Goal: Information Seeking & Learning: Learn about a topic

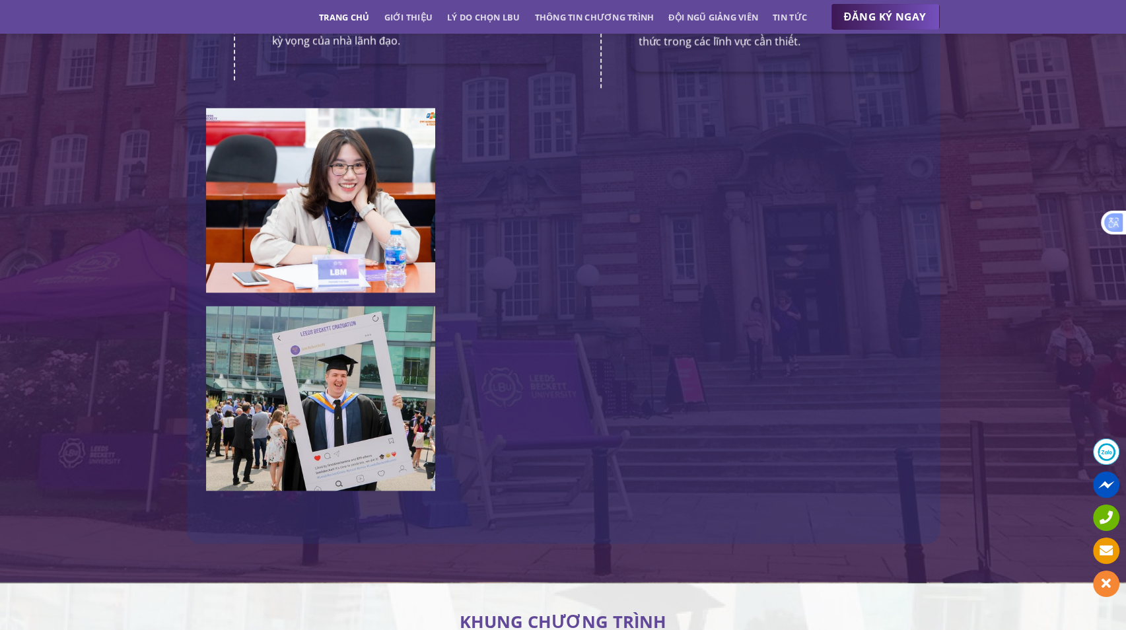
scroll to position [2856, 0]
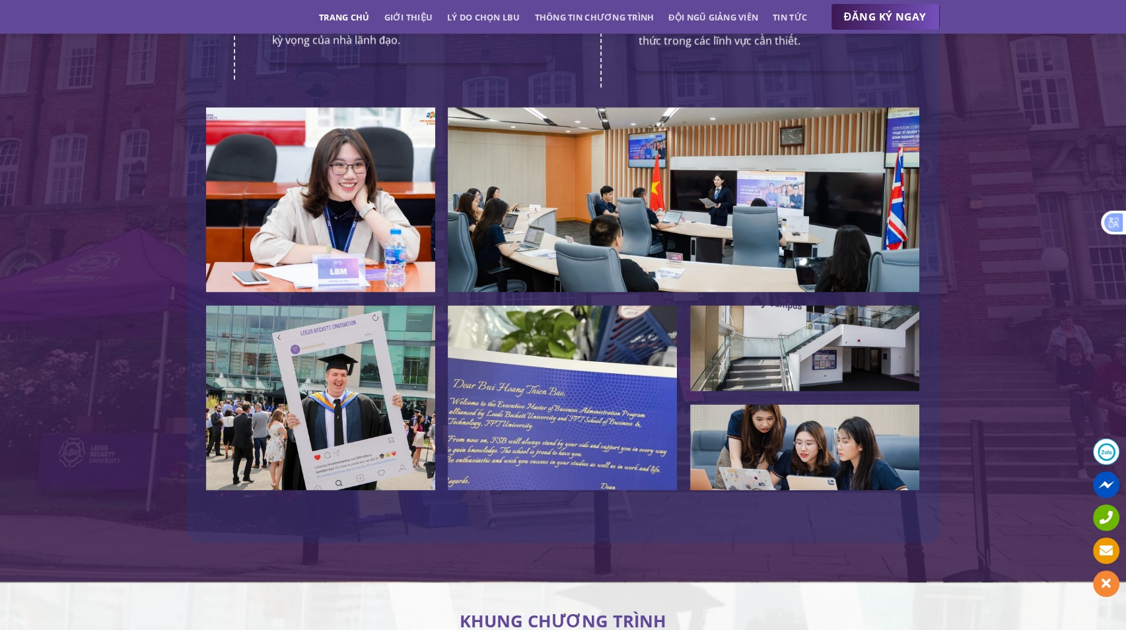
click at [713, 166] on img at bounding box center [684, 200] width 472 height 185
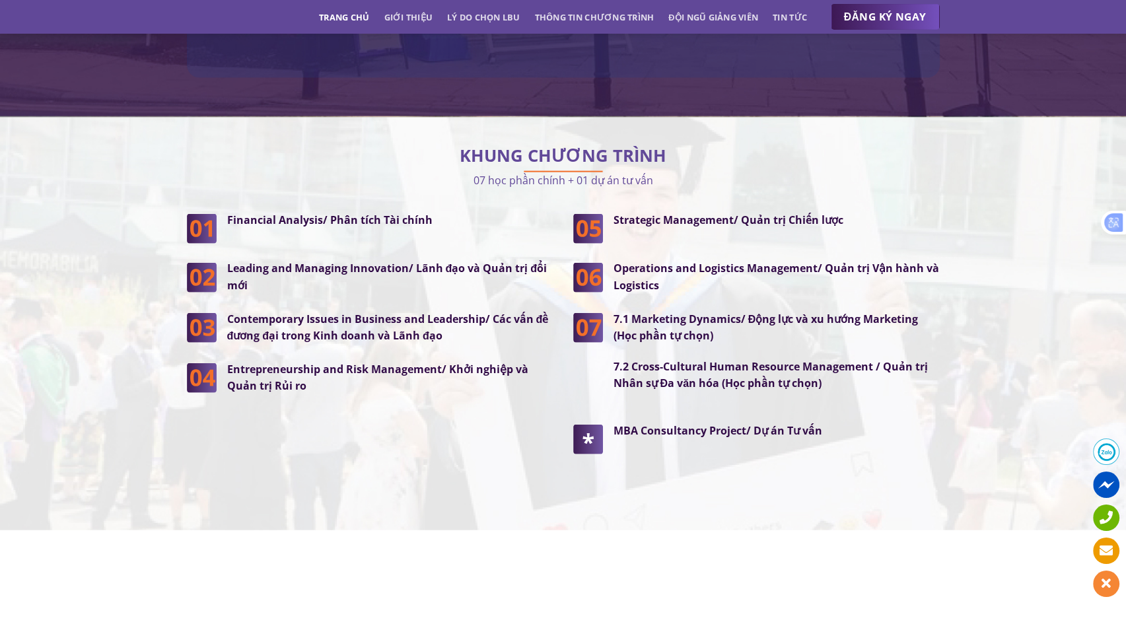
scroll to position [3345, 0]
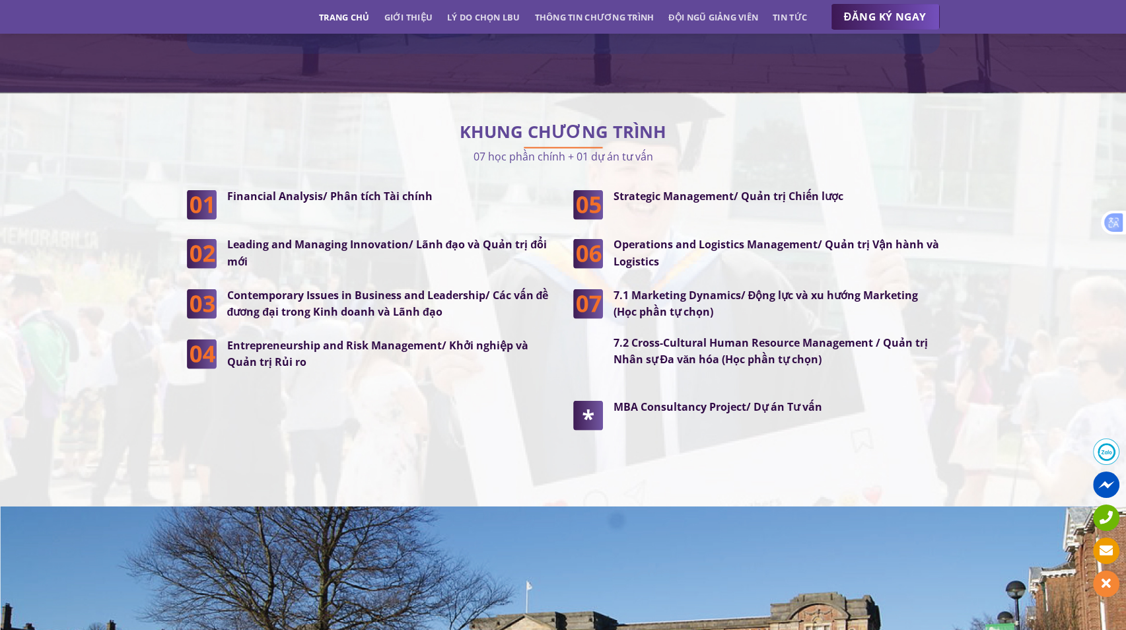
click at [1014, 304] on div "KHUNG CHƯƠNG TRÌNH 07 học phần chính + 01 dự án tư vấn Financial Analysis/ Phân…" at bounding box center [563, 300] width 1126 height 373
click at [743, 400] on strong "MBA Consultancy Project/ Dự án Tư vấn" at bounding box center [718, 407] width 209 height 15
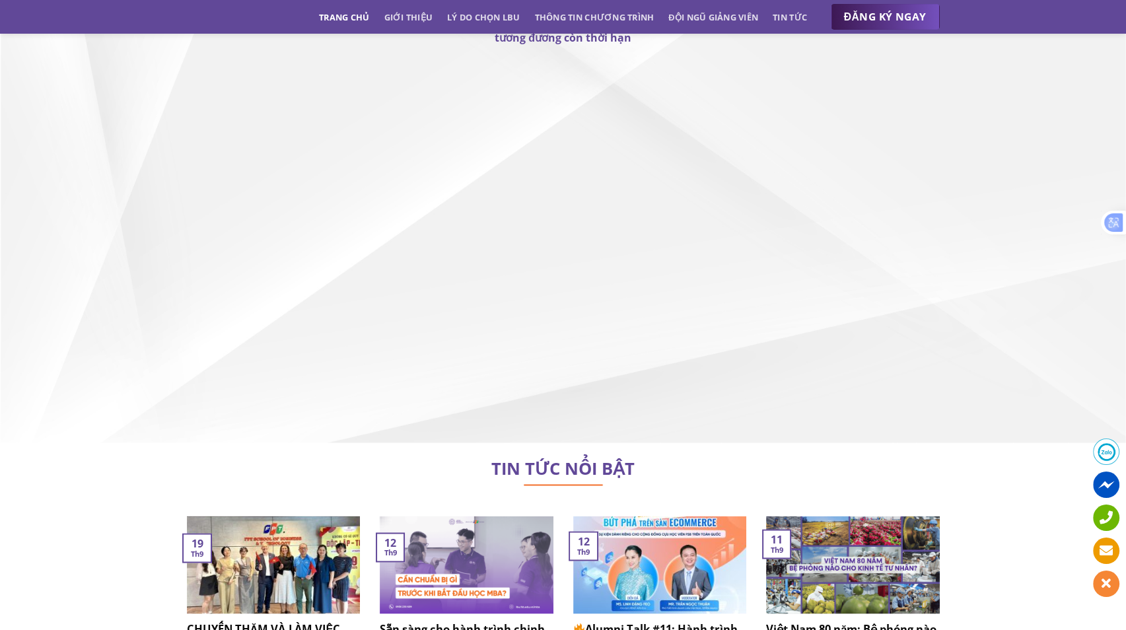
scroll to position [8166, 0]
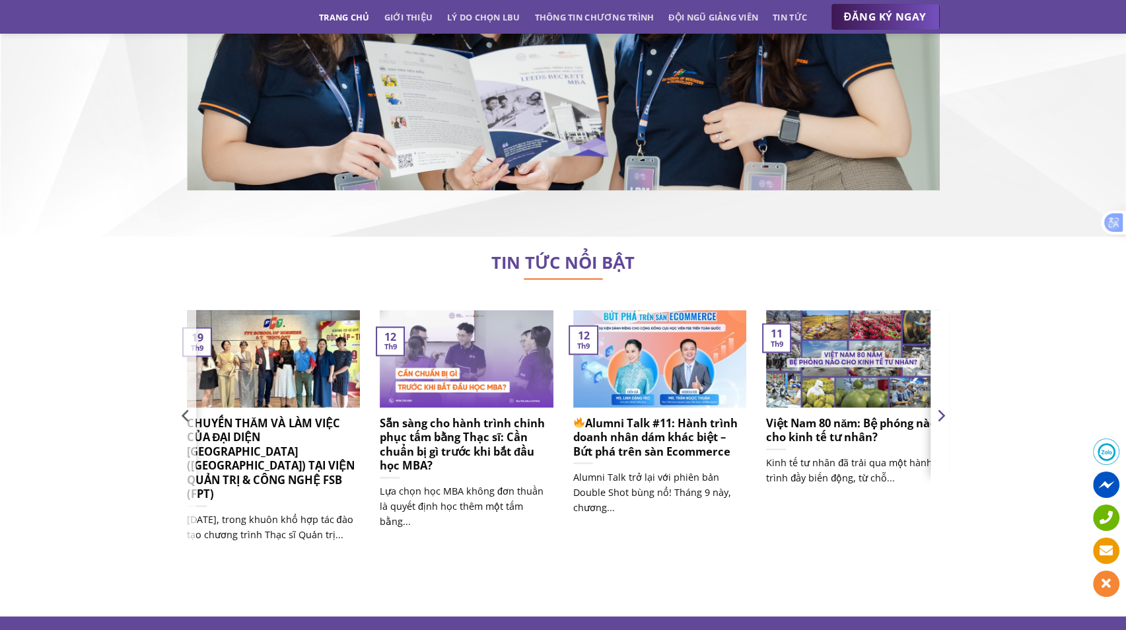
click at [942, 351] on button "Next" at bounding box center [941, 441] width 20 height 267
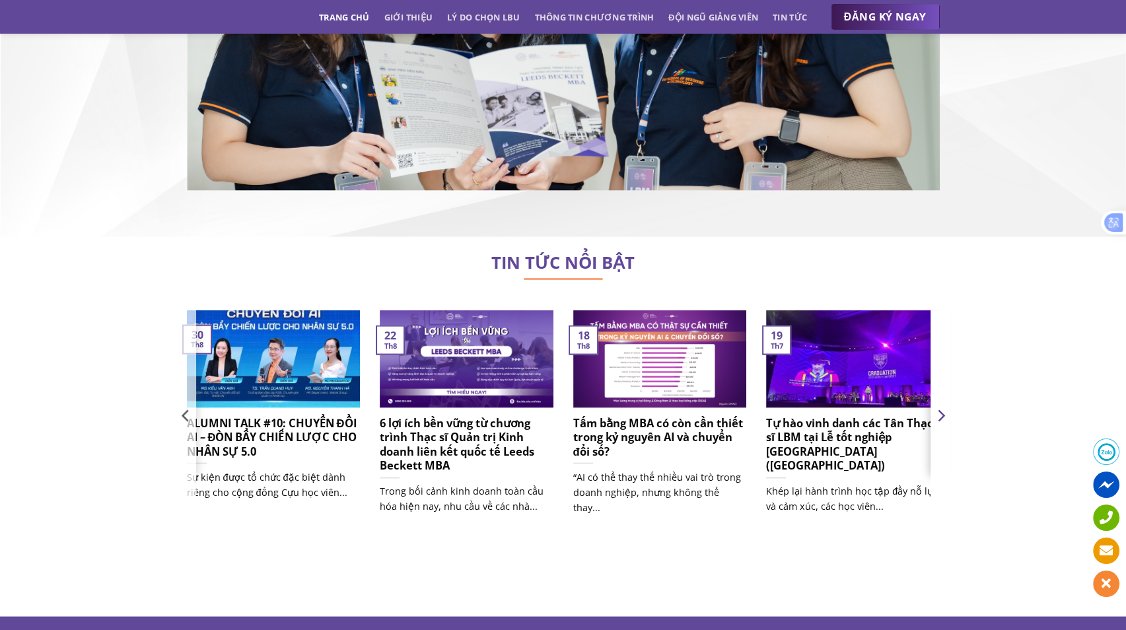
click at [933, 350] on button "Next" at bounding box center [941, 441] width 20 height 267
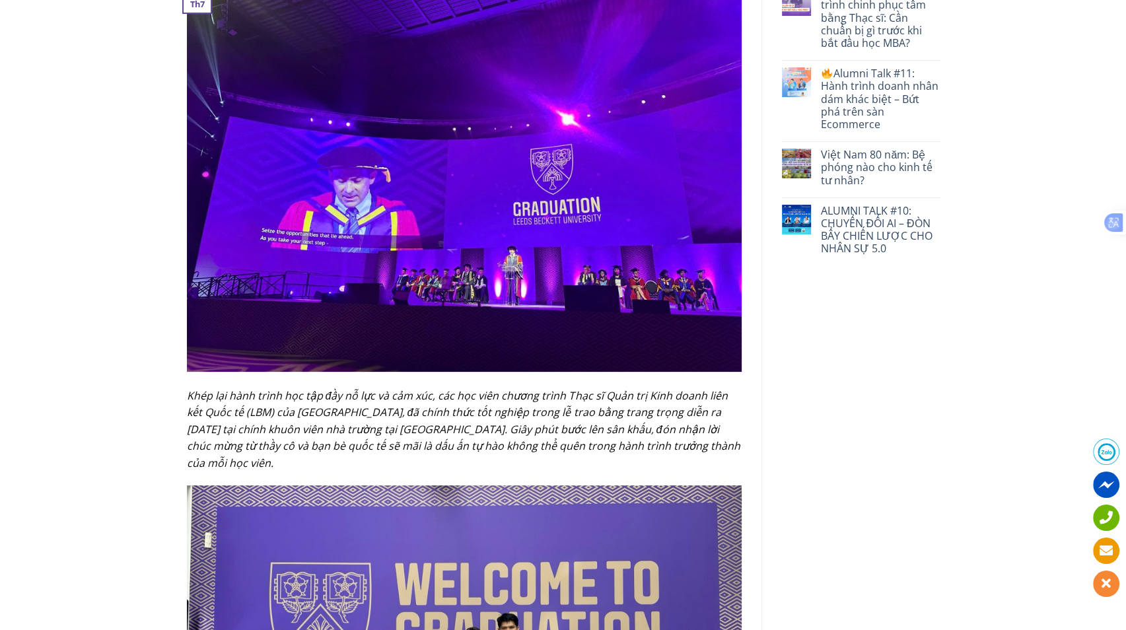
scroll to position [396, 0]
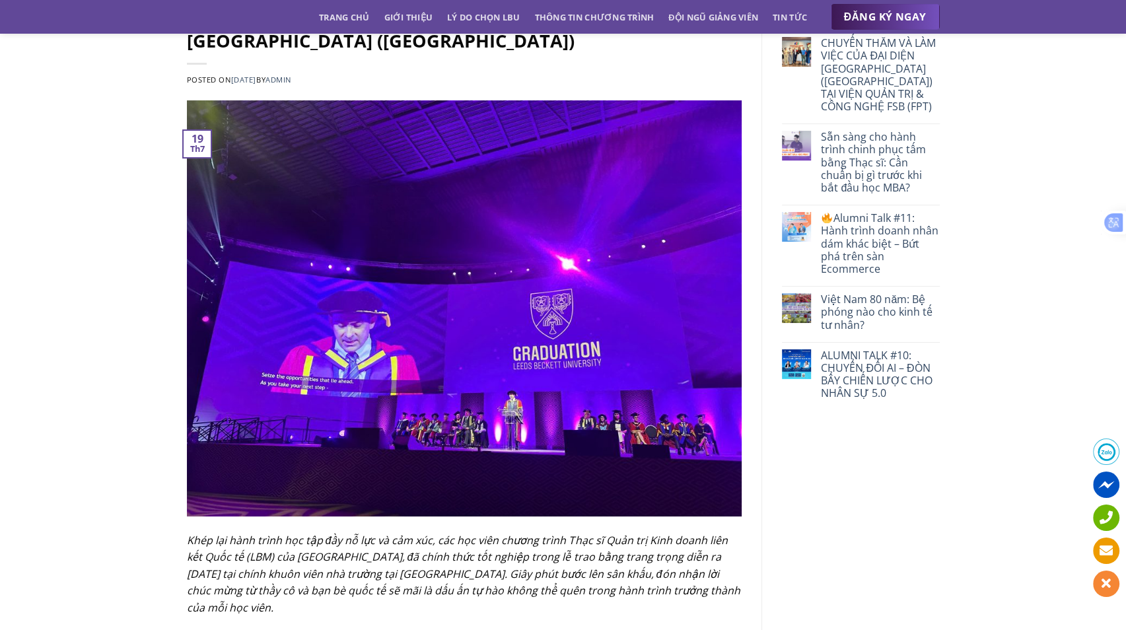
scroll to position [0, 0]
